Goal: Information Seeking & Learning: Learn about a topic

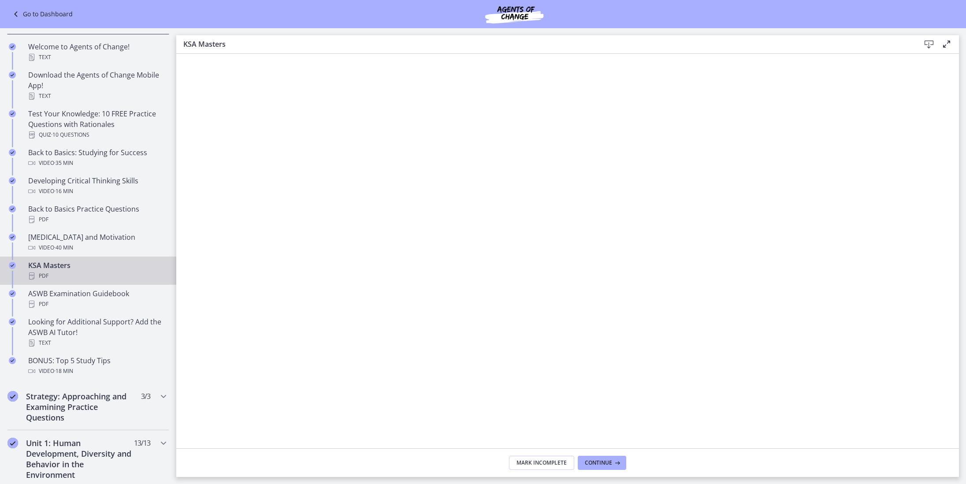
scroll to position [158, 0]
click at [106, 285] on link "ASWB Examination Guidebook PDF" at bounding box center [88, 298] width 176 height 28
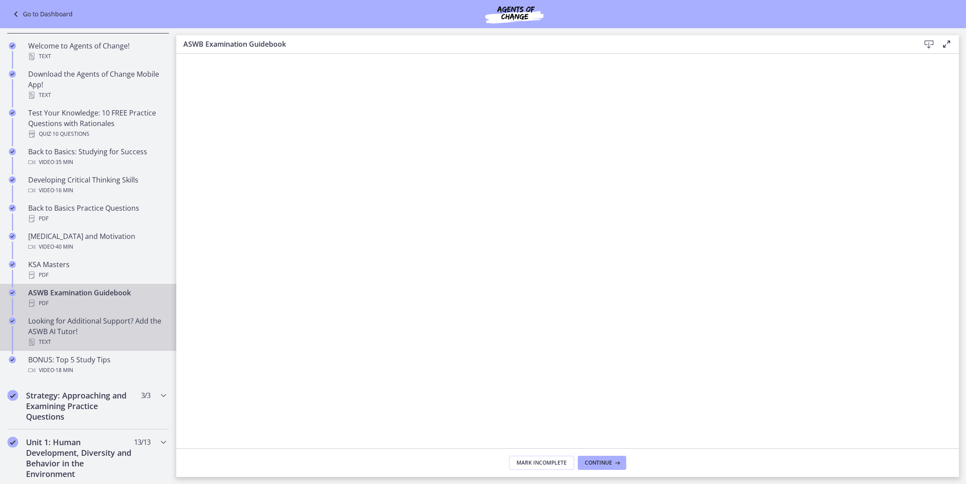
click at [98, 339] on div "Text" at bounding box center [97, 342] width 138 height 11
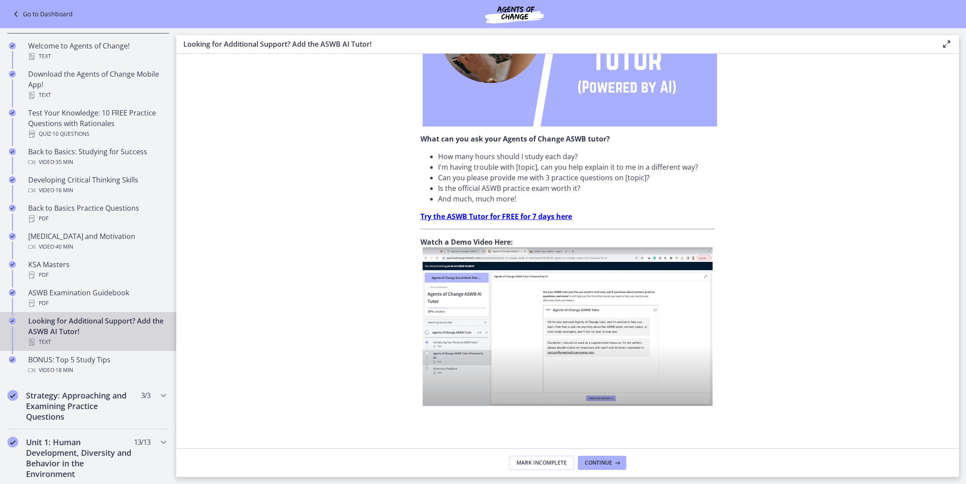
click at [615, 460] on icon at bounding box center [616, 462] width 9 height 7
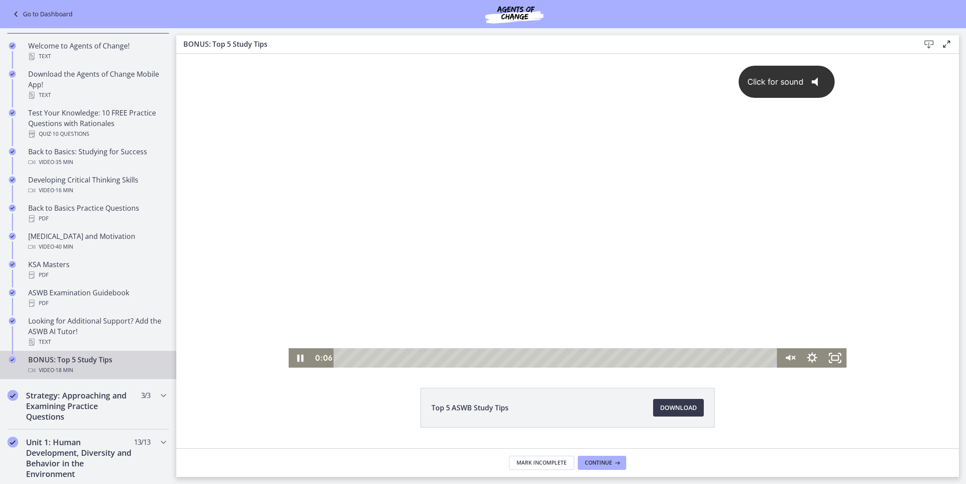
click at [763, 330] on div "Click for sound @keyframes VOLUME_SMALL_WAVE_FLASH { 0% { opacity: 0; } 33% { o…" at bounding box center [568, 201] width 558 height 295
click at [723, 168] on div at bounding box center [568, 211] width 558 height 314
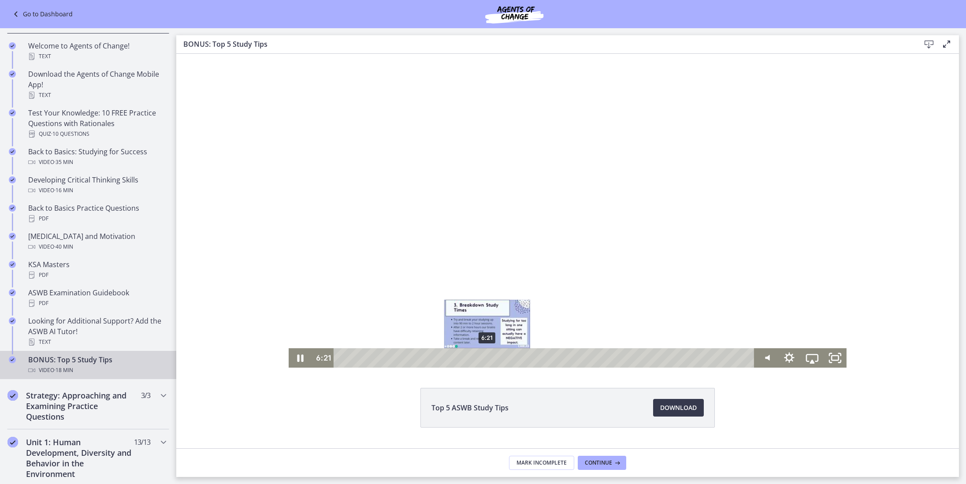
click at [488, 359] on div "6:21" at bounding box center [545, 357] width 407 height 19
click at [504, 359] on div "7:03" at bounding box center [545, 357] width 407 height 19
click at [510, 359] on div "7:18" at bounding box center [545, 357] width 407 height 19
click at [515, 360] on div "7:33" at bounding box center [545, 357] width 407 height 19
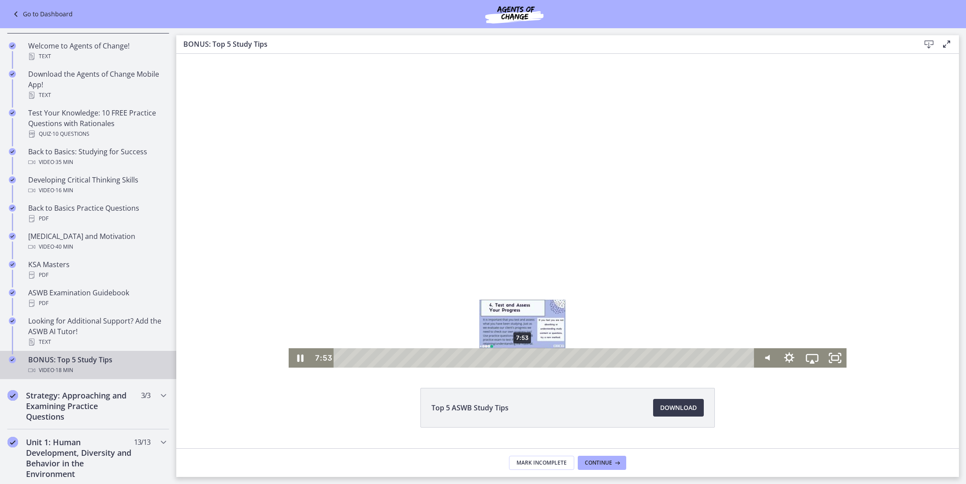
click at [523, 361] on div "7:53" at bounding box center [545, 357] width 407 height 19
click at [632, 279] on div at bounding box center [568, 211] width 558 height 314
click at [712, 186] on div at bounding box center [568, 211] width 558 height 314
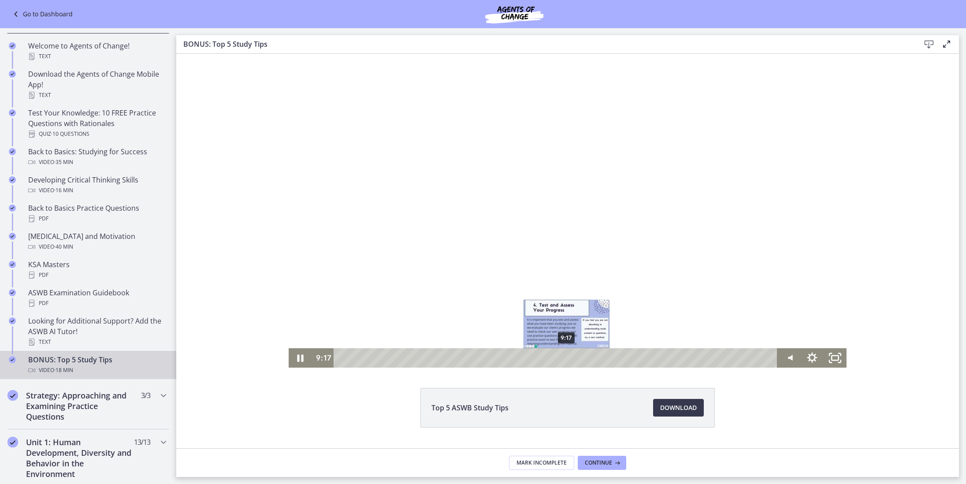
click at [567, 355] on div "9:17" at bounding box center [557, 357] width 430 height 19
click at [574, 356] on div "9:34" at bounding box center [557, 357] width 430 height 19
click at [584, 357] on div "9:59" at bounding box center [557, 357] width 430 height 19
click at [595, 358] on div "10:27" at bounding box center [557, 357] width 430 height 19
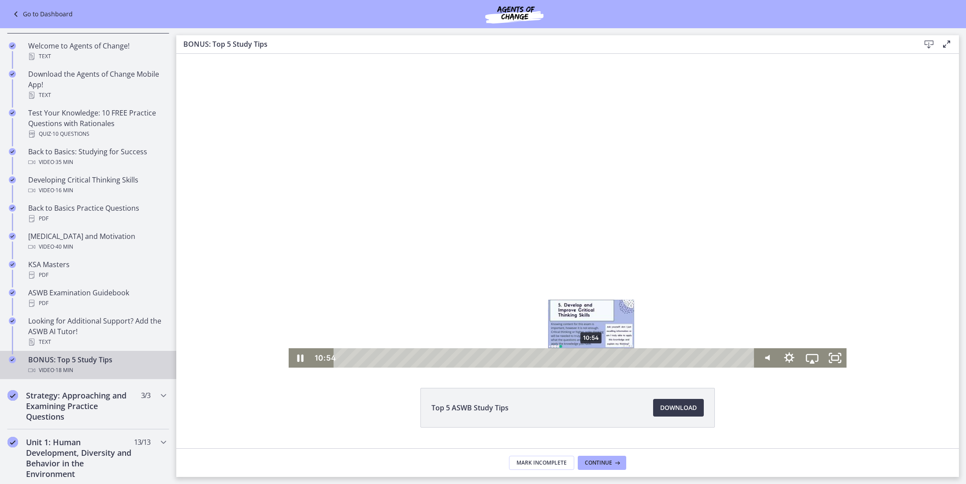
click at [592, 356] on div "10:54" at bounding box center [545, 357] width 407 height 19
click at [608, 357] on div "11:37" at bounding box center [545, 357] width 407 height 19
click at [619, 359] on div "12:05" at bounding box center [545, 357] width 407 height 19
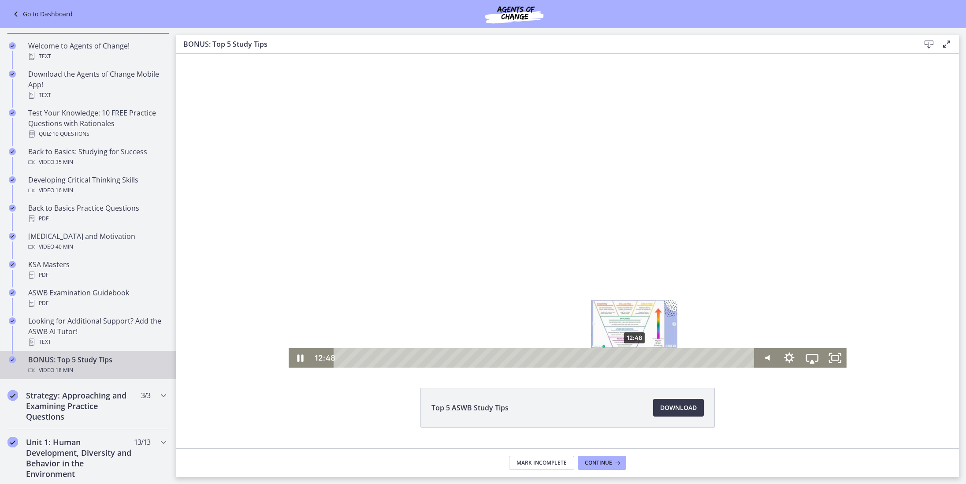
click at [635, 359] on div "12:48" at bounding box center [545, 357] width 407 height 19
click at [630, 356] on div "12:33" at bounding box center [545, 357] width 407 height 19
click at [635, 357] on div "12:48" at bounding box center [545, 357] width 407 height 19
click at [666, 358] on div "14:07" at bounding box center [545, 357] width 407 height 19
click at [675, 359] on div "14:30" at bounding box center [545, 357] width 407 height 19
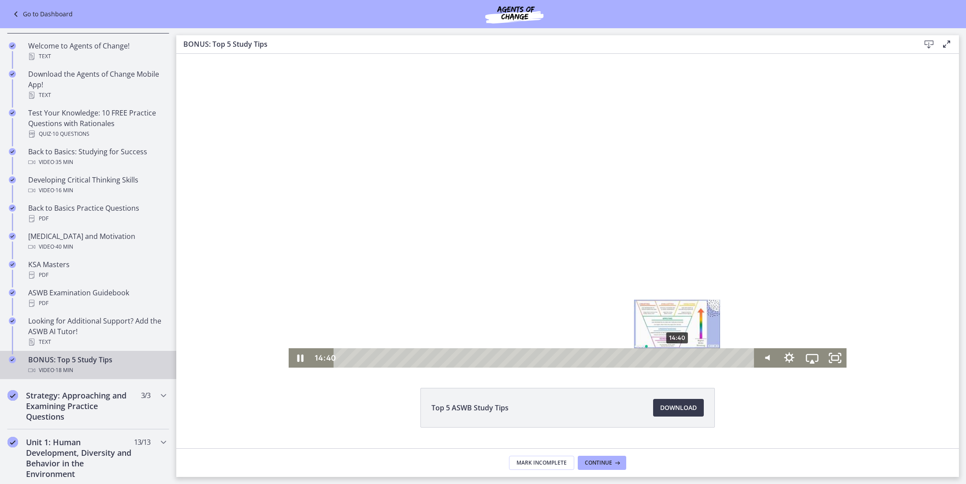
click at [678, 359] on div "14:40" at bounding box center [545, 357] width 407 height 19
click at [682, 360] on div "14:49" at bounding box center [545, 357] width 407 height 19
click at [684, 360] on div "14:56" at bounding box center [545, 357] width 407 height 19
click at [690, 360] on div "15:12" at bounding box center [545, 357] width 407 height 19
click at [697, 360] on div "15:30" at bounding box center [545, 357] width 407 height 19
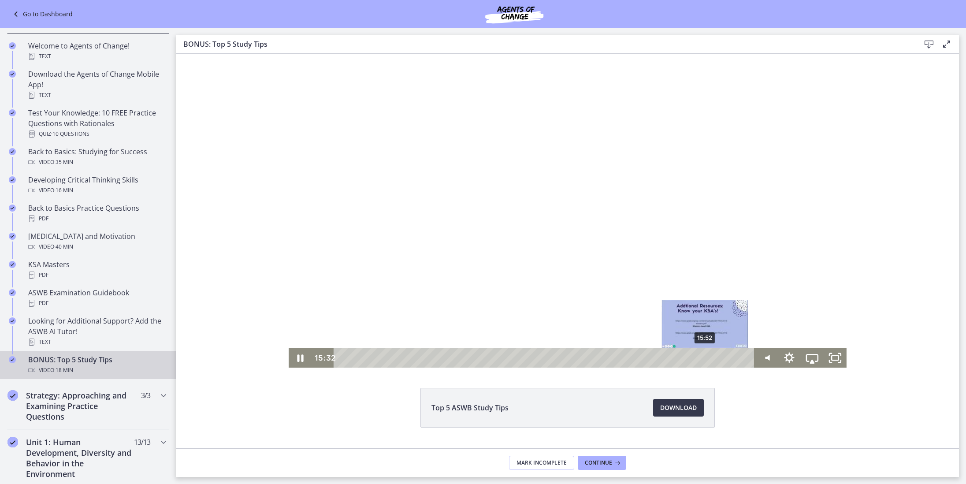
click at [706, 360] on div "15:52" at bounding box center [545, 357] width 407 height 19
click at [715, 360] on div "16:15" at bounding box center [545, 357] width 407 height 19
click at [723, 360] on div "16:39" at bounding box center [545, 357] width 407 height 19
click at [731, 359] on div "16:59" at bounding box center [545, 357] width 407 height 19
click at [738, 360] on div "17:16" at bounding box center [545, 357] width 407 height 19
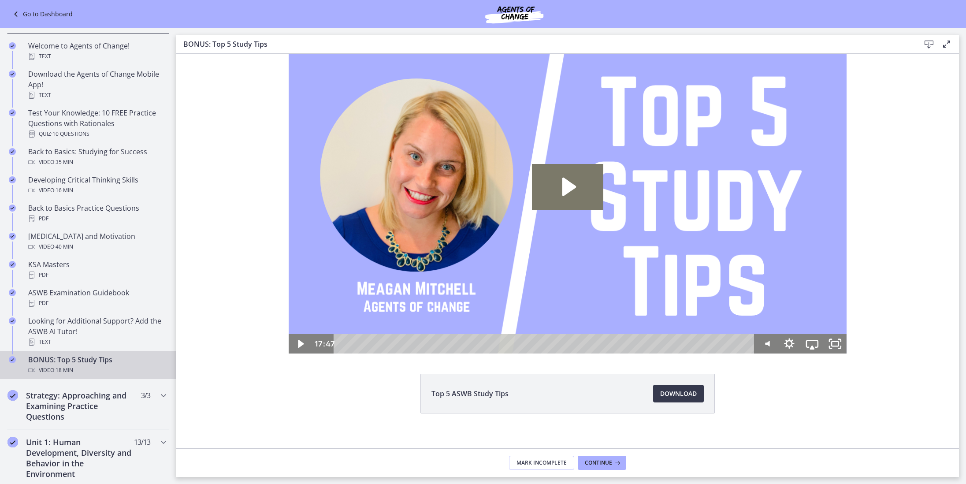
click at [613, 464] on icon at bounding box center [616, 462] width 9 height 7
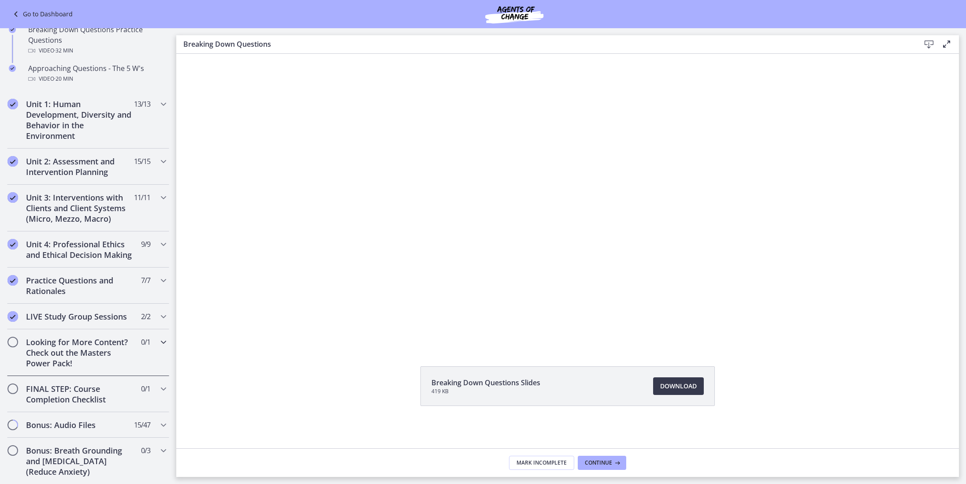
scroll to position [247, 0]
click at [162, 108] on icon "Chapters" at bounding box center [163, 106] width 11 height 11
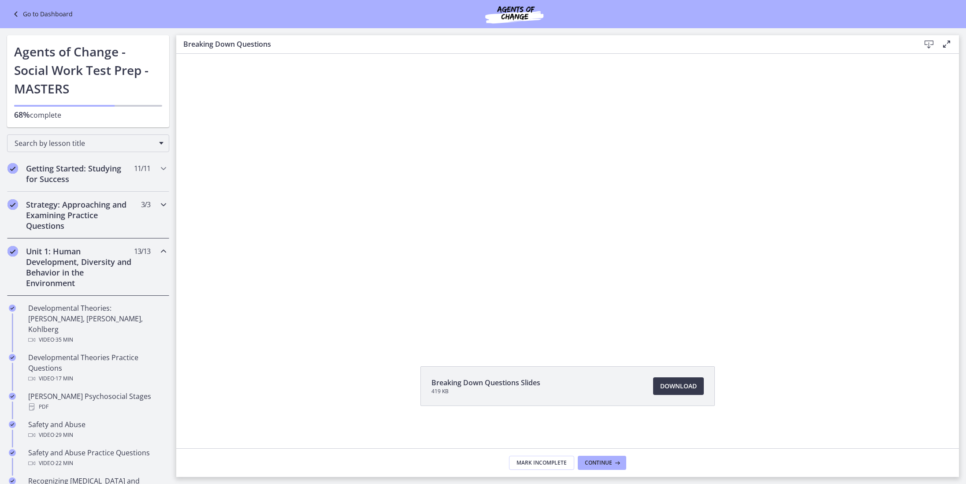
scroll to position [0, 0]
click at [164, 208] on icon "Chapters" at bounding box center [163, 204] width 11 height 11
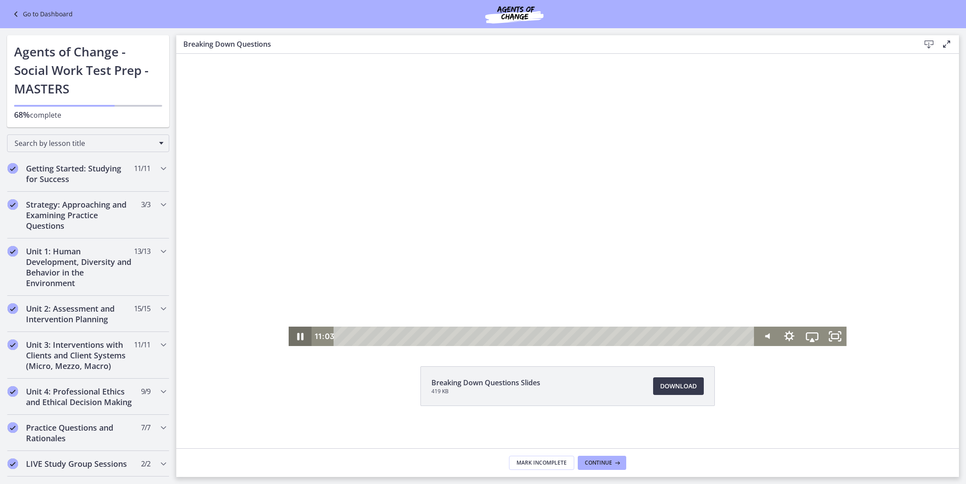
click at [301, 336] on icon "Pause" at bounding box center [300, 336] width 23 height 19
click at [301, 336] on icon "Play Video" at bounding box center [301, 336] width 6 height 8
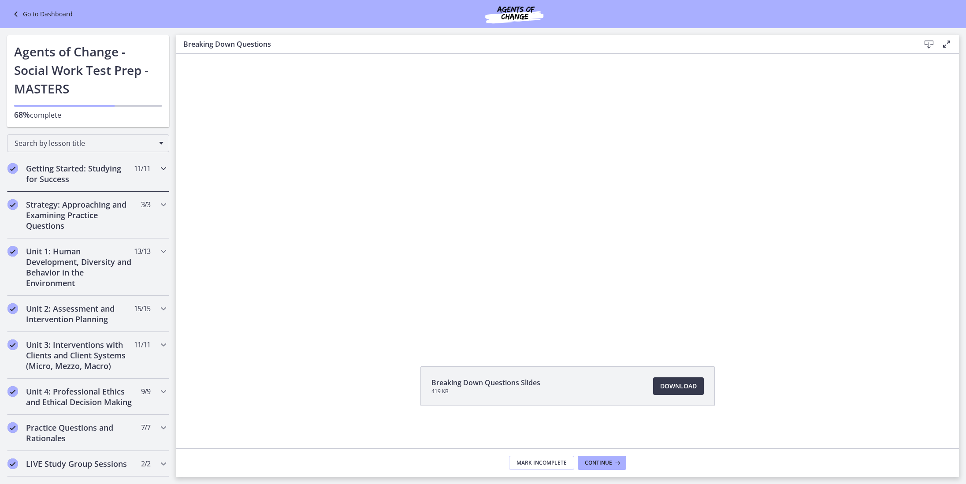
click at [155, 174] on div "Getting Started: Studying for Success 11 / 11 Completed" at bounding box center [88, 174] width 162 height 36
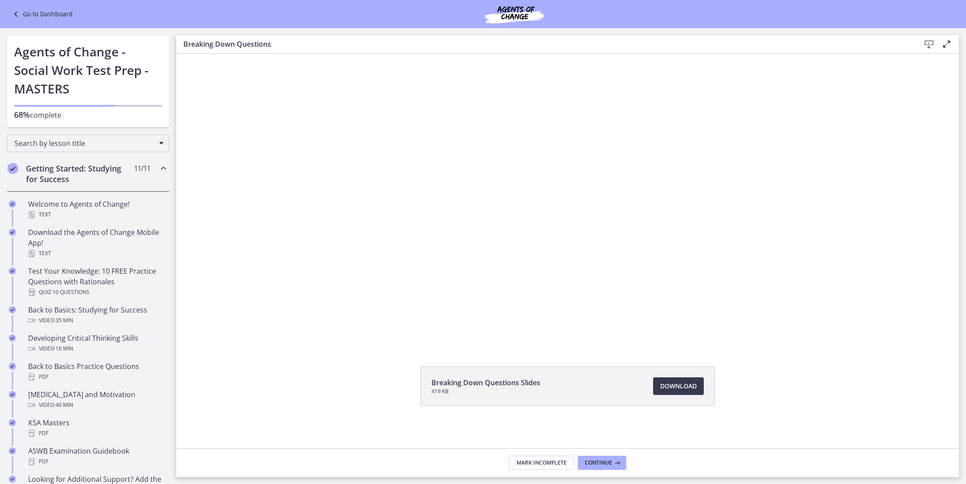
click at [157, 173] on div "Getting Started: Studying for Success 11 / 11 Completed" at bounding box center [88, 174] width 162 height 36
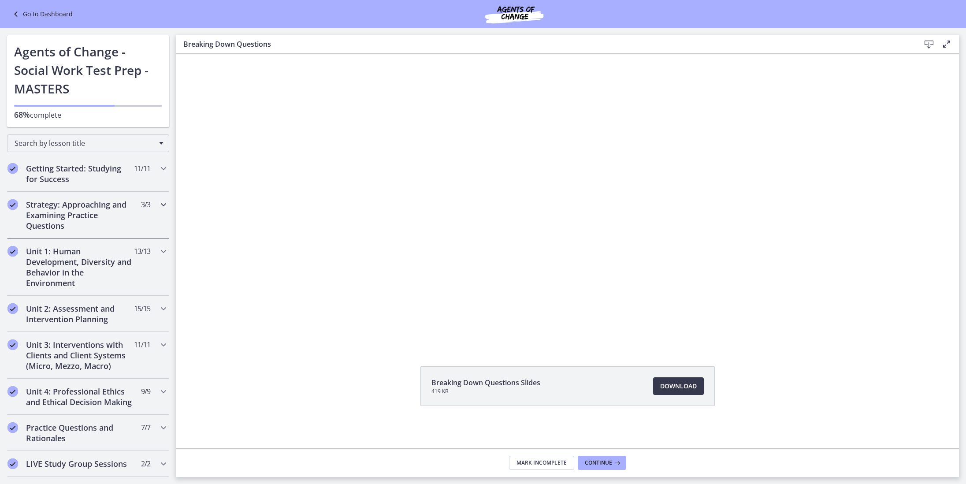
click at [158, 205] on icon "Chapters" at bounding box center [163, 204] width 11 height 11
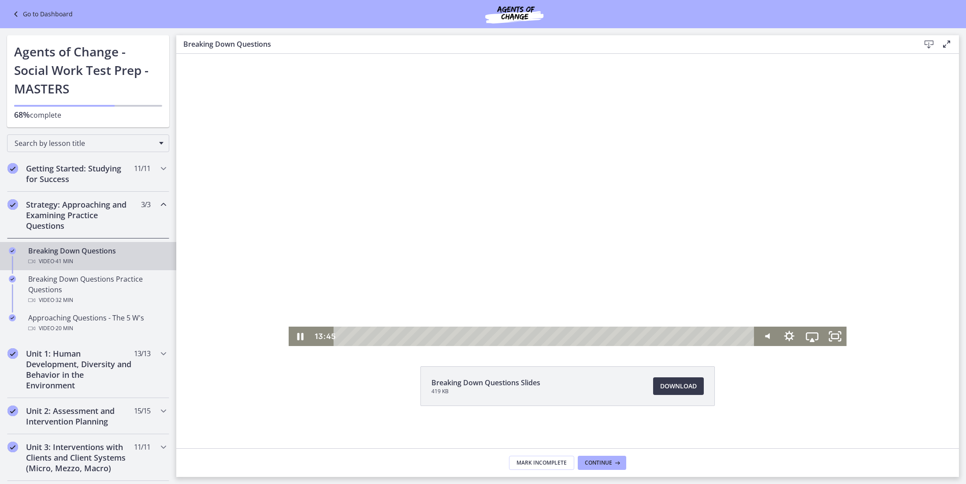
click at [306, 209] on div at bounding box center [568, 189] width 558 height 314
click at [309, 213] on div at bounding box center [568, 189] width 558 height 314
click at [602, 121] on div at bounding box center [568, 189] width 558 height 314
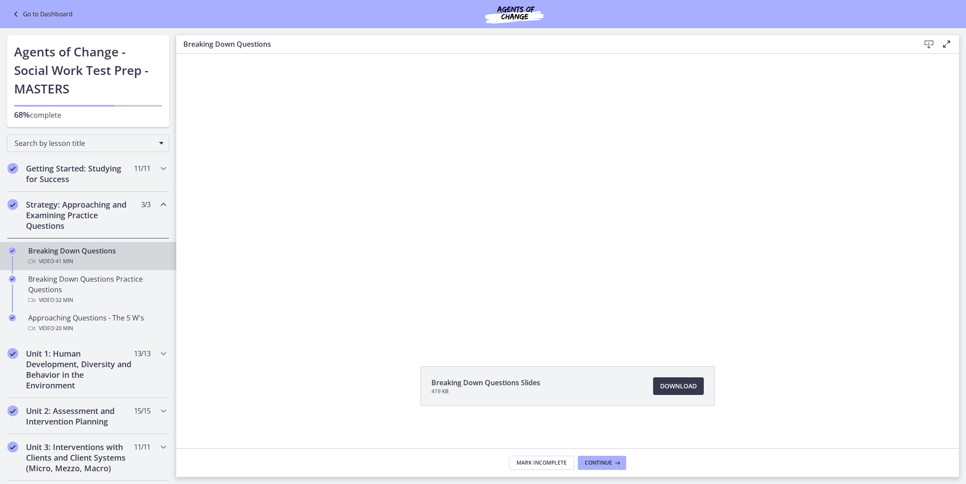
click at [602, 121] on div at bounding box center [568, 189] width 558 height 314
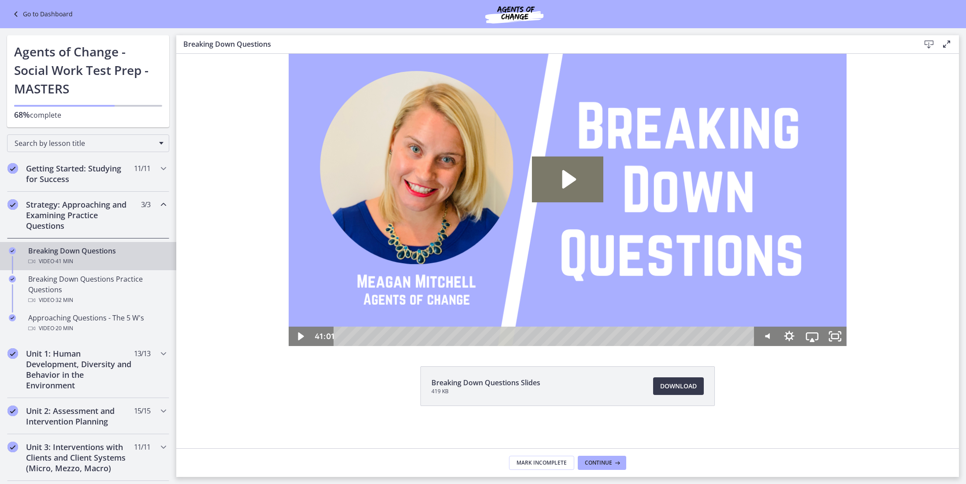
click at [602, 92] on img at bounding box center [568, 189] width 558 height 314
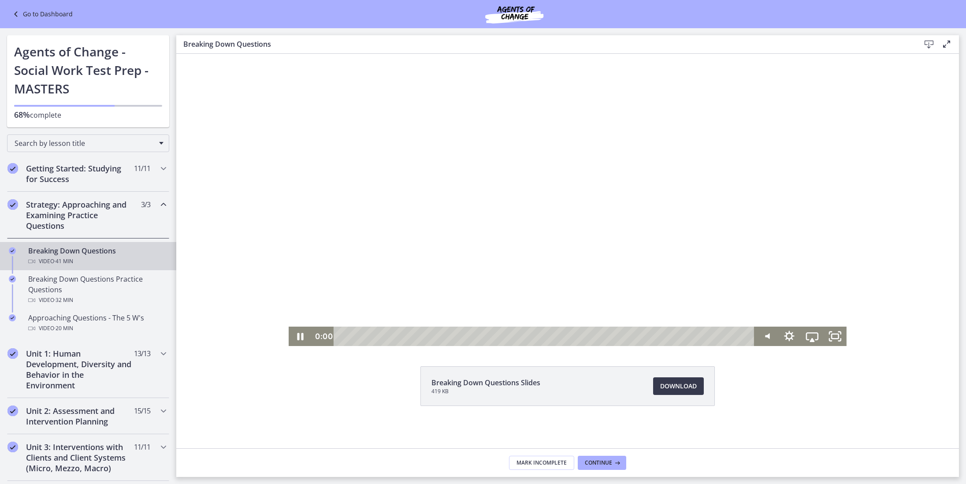
click at [601, 92] on div at bounding box center [568, 189] width 558 height 314
click at [605, 71] on div at bounding box center [568, 189] width 558 height 314
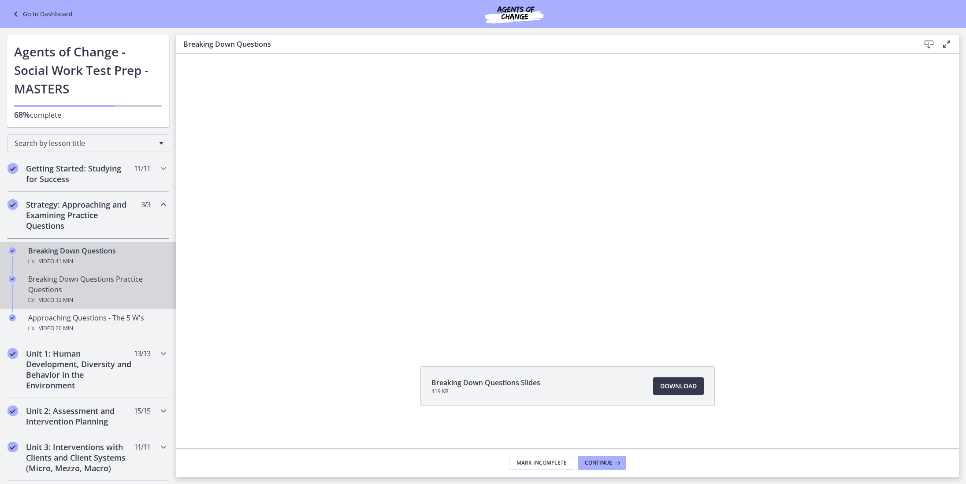
click at [124, 295] on div "Video · 32 min" at bounding box center [97, 300] width 138 height 11
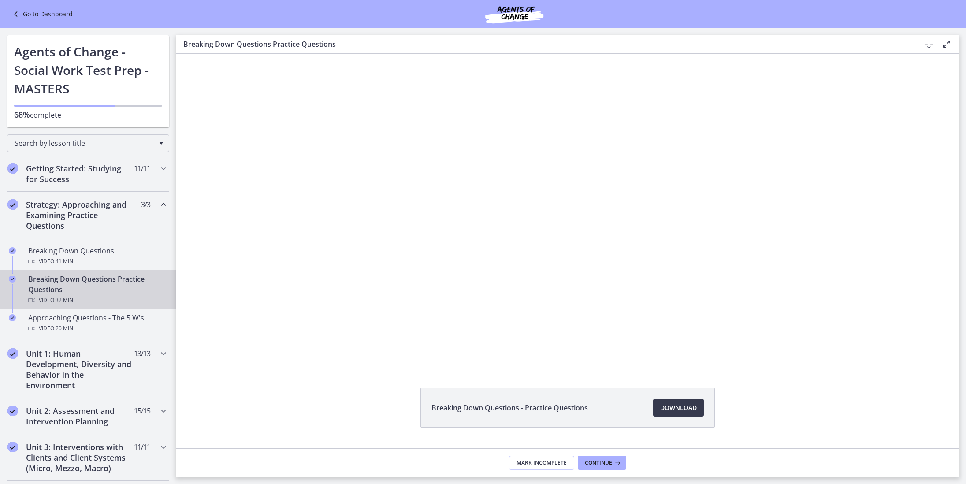
click at [495, 301] on div at bounding box center [568, 211] width 624 height 314
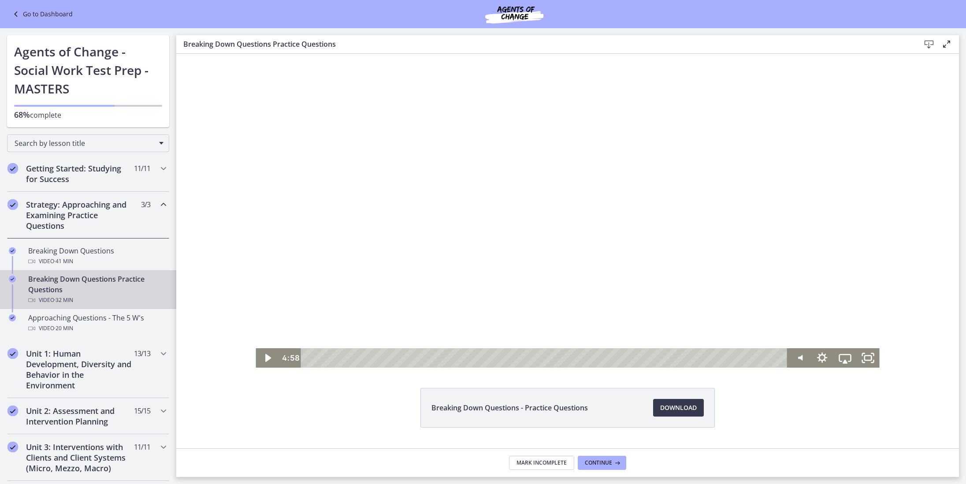
click at [494, 301] on div at bounding box center [568, 211] width 624 height 314
click at [415, 305] on div at bounding box center [568, 211] width 624 height 314
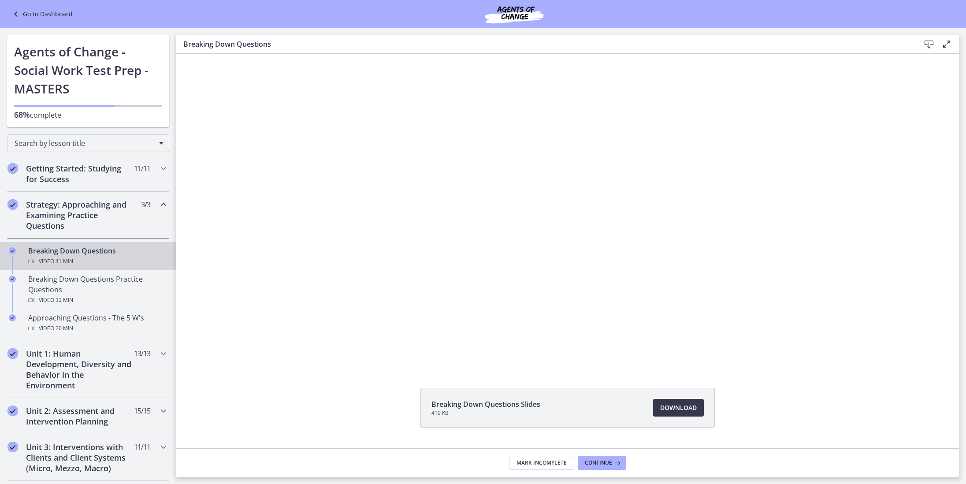
scroll to position [2, 0]
